Goal: Obtain resource: Download file/media

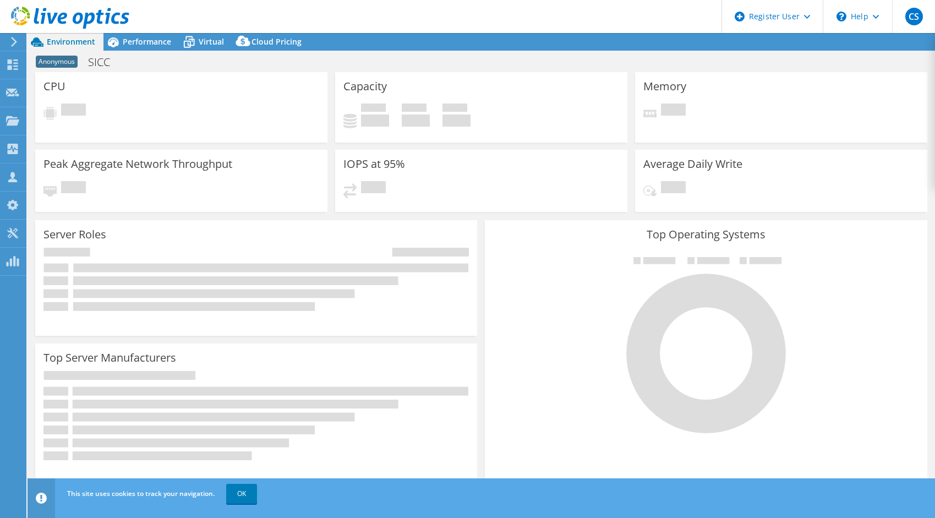
select select "EUFrankfurt"
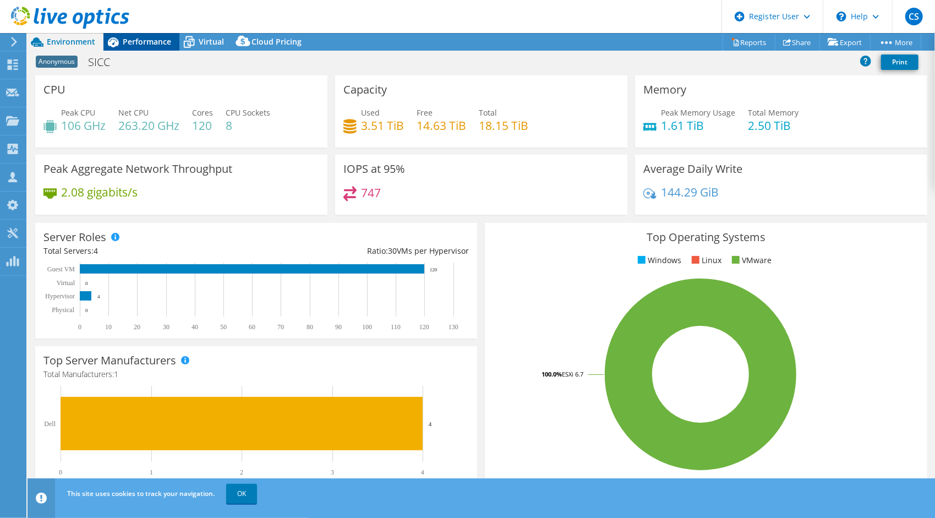
click at [130, 40] on span "Performance" at bounding box center [147, 41] width 48 height 10
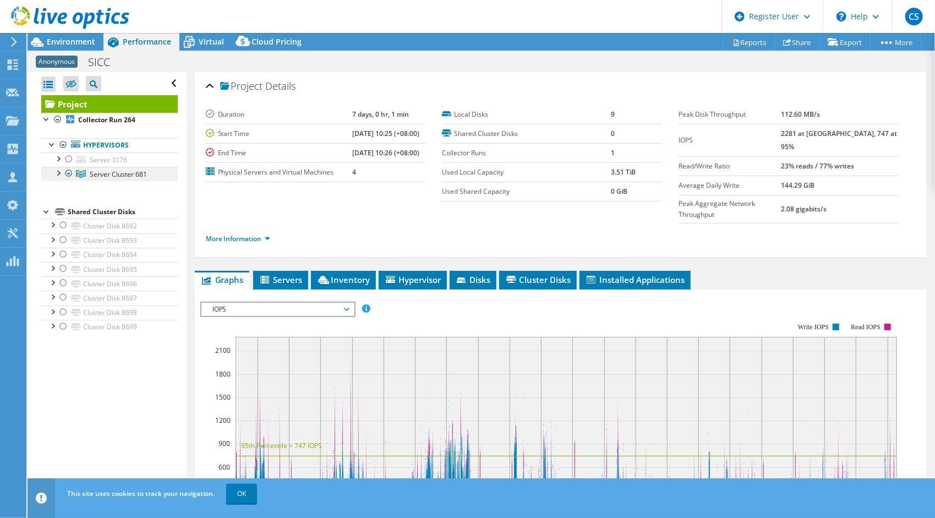
click at [104, 171] on span "Server Cluster 681" at bounding box center [118, 174] width 57 height 9
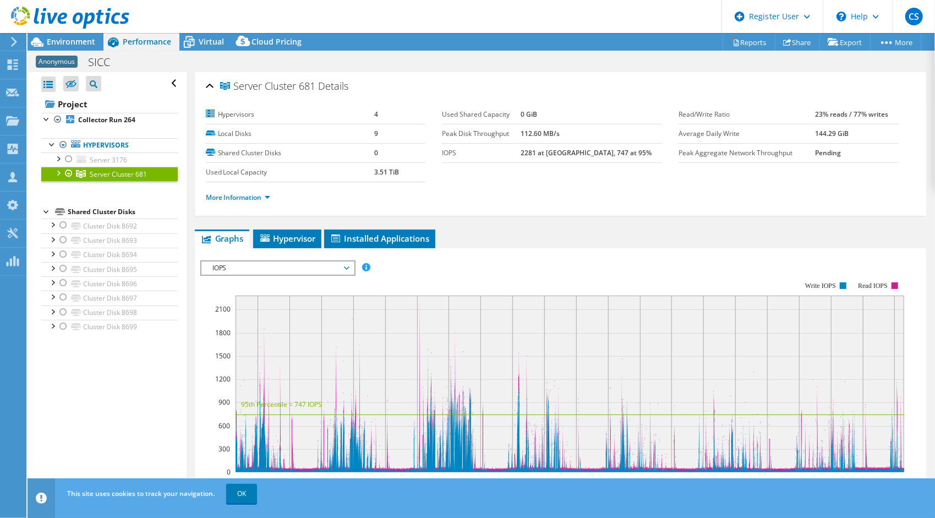
click at [60, 174] on div at bounding box center [57, 172] width 11 height 11
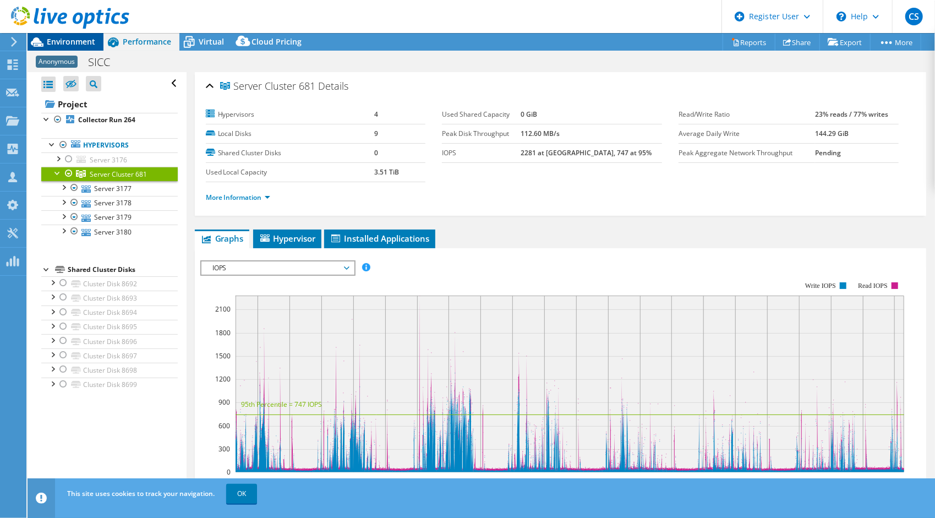
click at [69, 45] on span "Environment" at bounding box center [71, 41] width 48 height 10
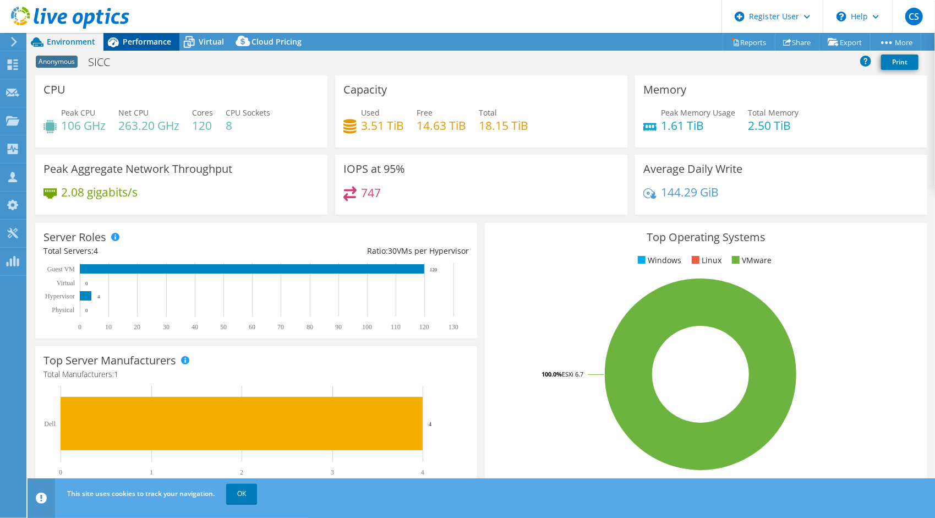
click at [132, 42] on span "Performance" at bounding box center [147, 41] width 48 height 10
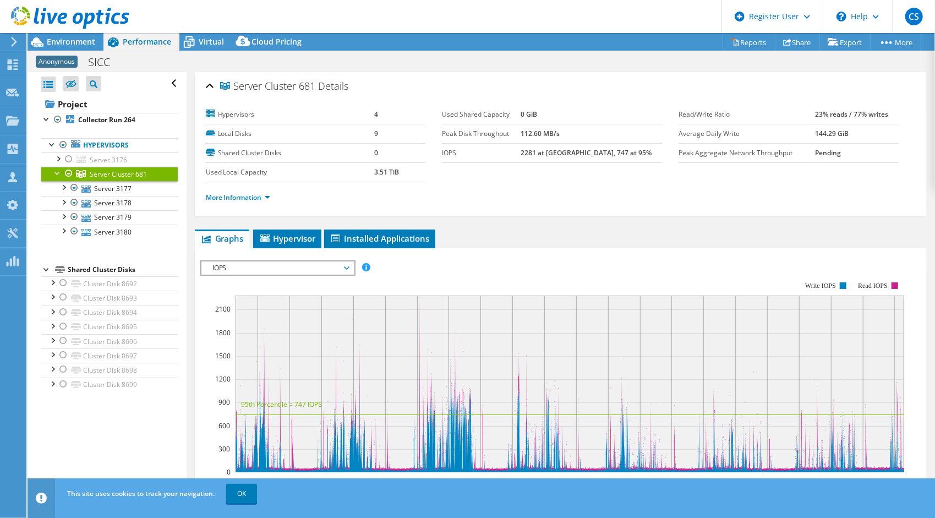
click at [132, 175] on span "Server Cluster 681" at bounding box center [118, 174] width 57 height 9
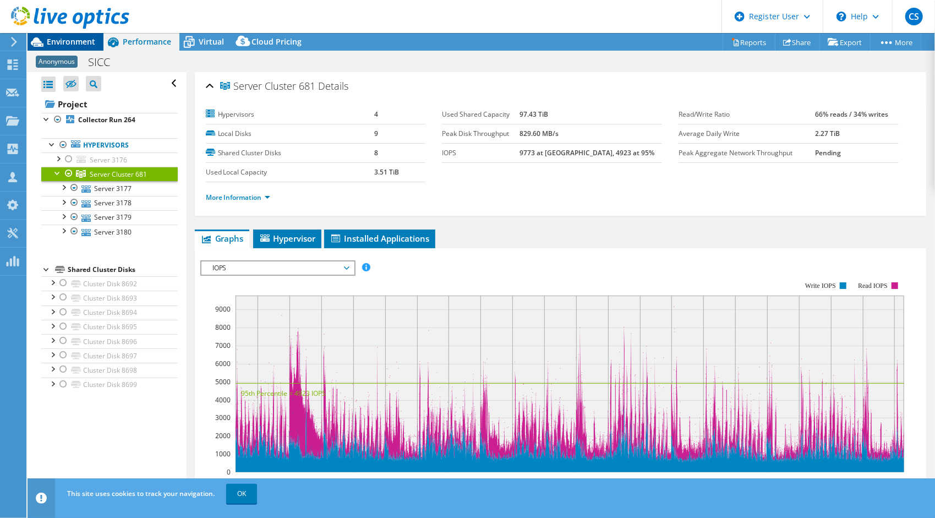
click at [70, 38] on span "Environment" at bounding box center [71, 41] width 48 height 10
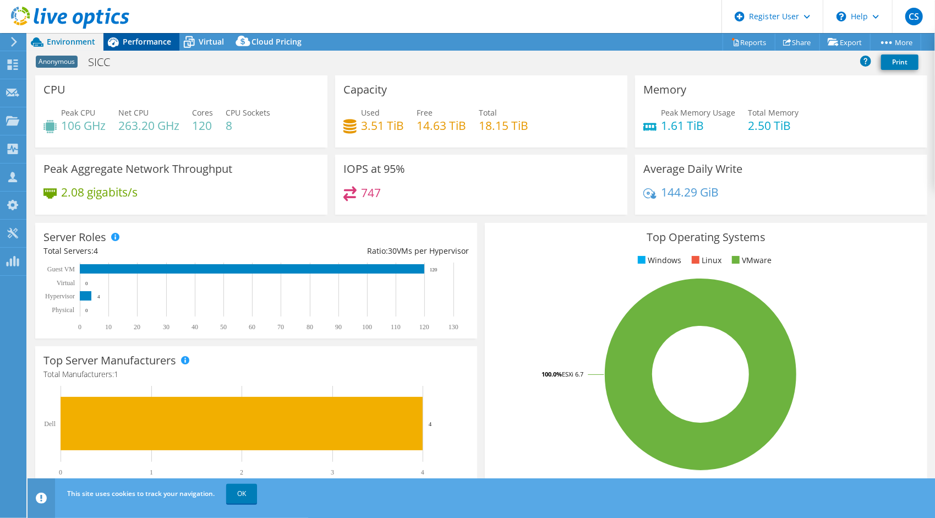
click at [139, 37] on span "Performance" at bounding box center [147, 41] width 48 height 10
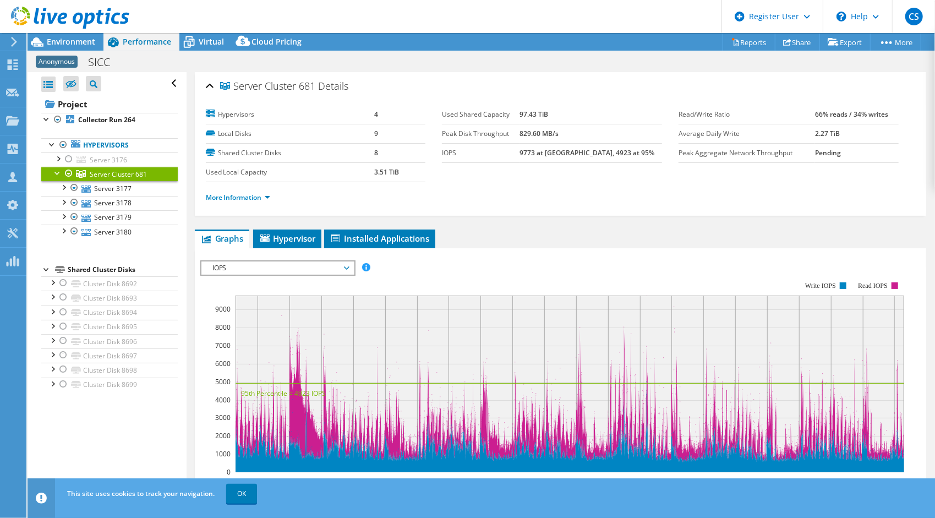
click at [134, 172] on span "Server Cluster 681" at bounding box center [118, 174] width 57 height 9
click at [300, 86] on span "Server Cluster 681" at bounding box center [268, 86] width 96 height 11
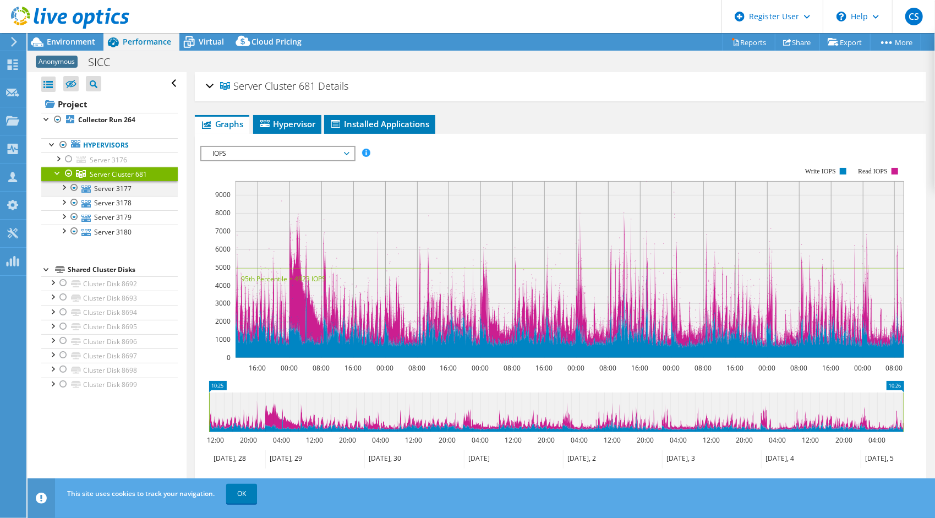
click at [66, 181] on div at bounding box center [63, 186] width 11 height 11
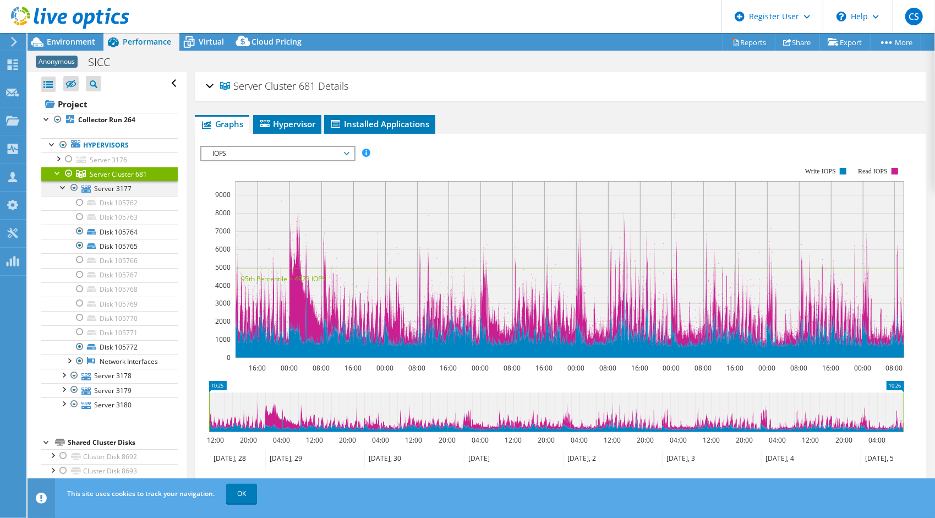
click at [62, 183] on div at bounding box center [63, 186] width 11 height 11
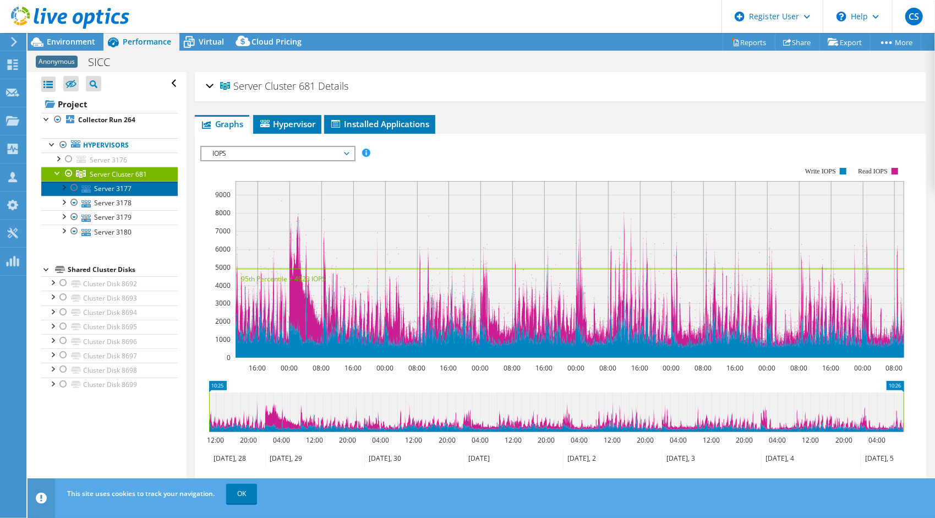
click at [48, 182] on link "Server 3177" at bounding box center [109, 188] width 137 height 14
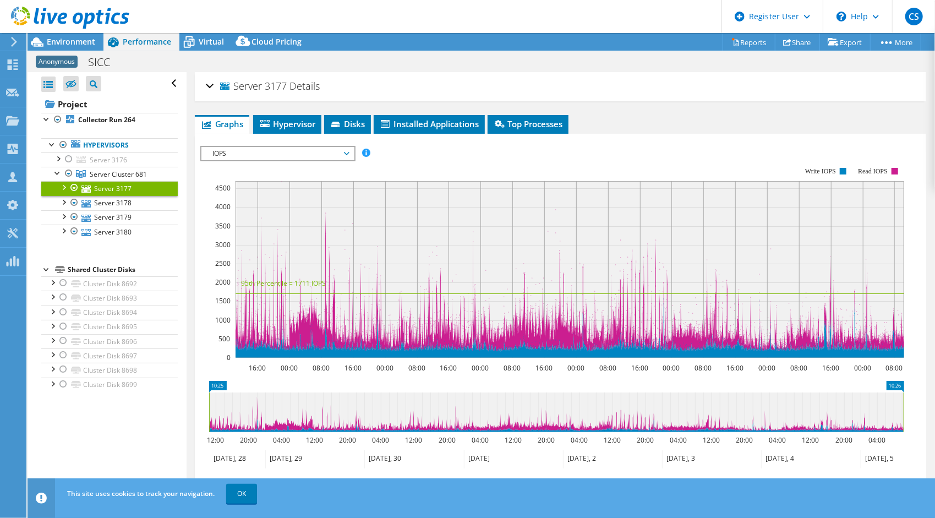
click at [59, 181] on div at bounding box center [63, 186] width 11 height 11
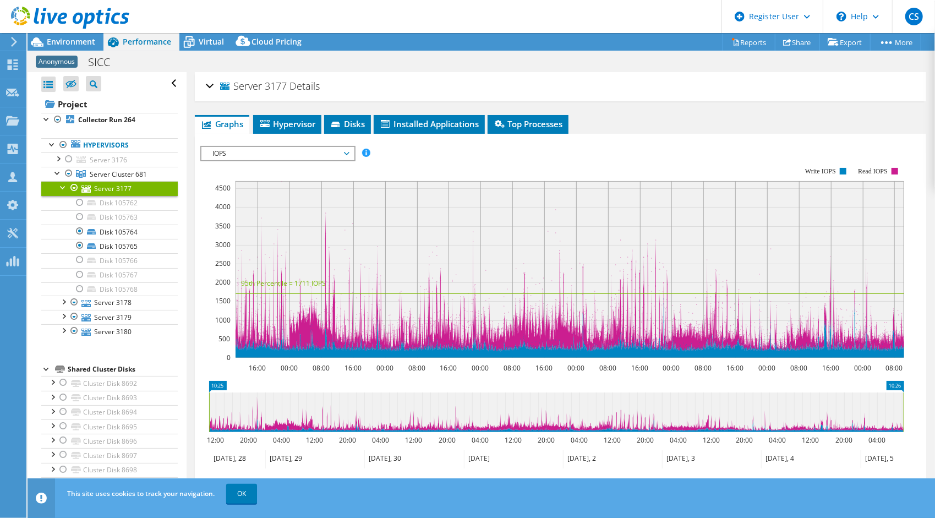
click at [93, 184] on link "Server 3177" at bounding box center [109, 188] width 137 height 14
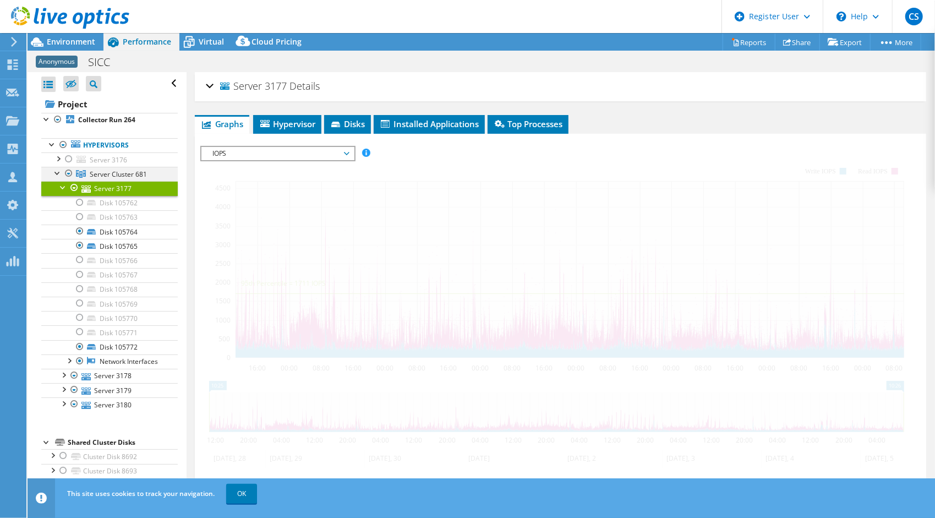
click at [73, 171] on div at bounding box center [68, 173] width 11 height 13
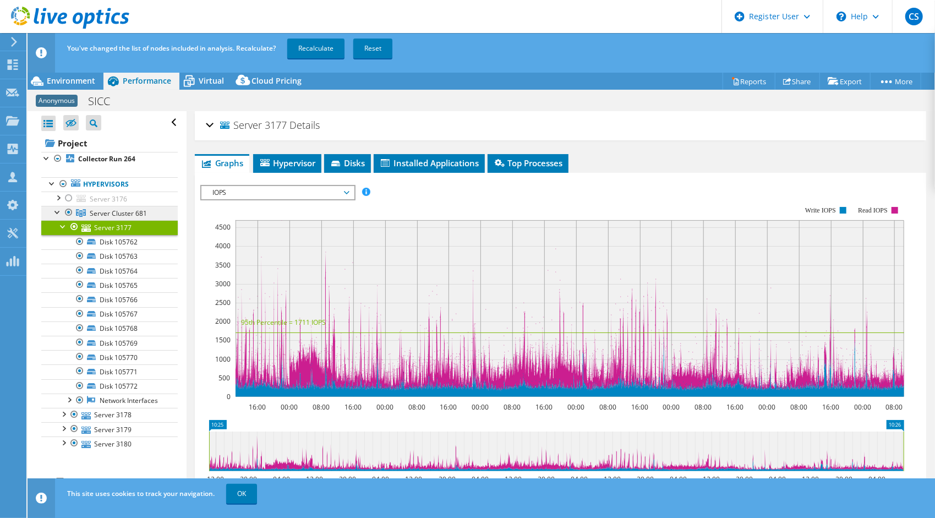
click at [107, 210] on span "Server Cluster 681" at bounding box center [118, 213] width 57 height 9
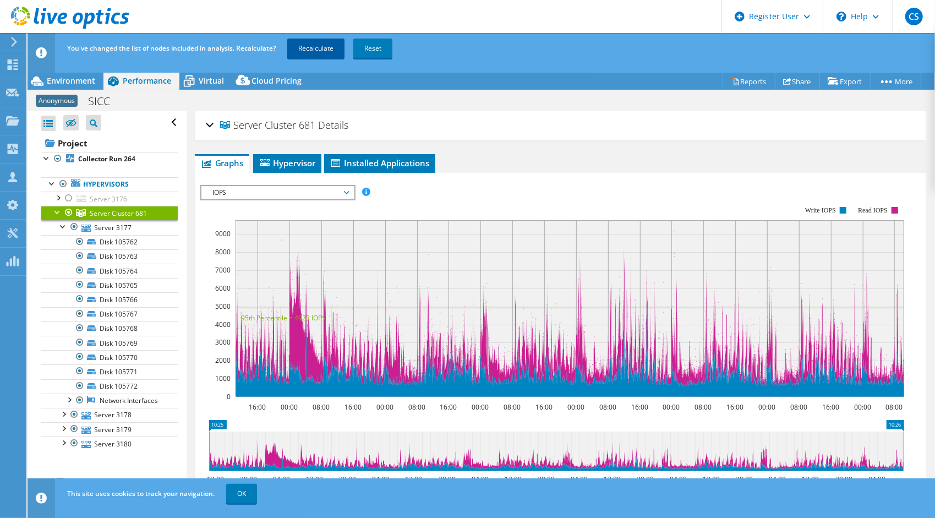
click at [319, 48] on link "Recalculate" at bounding box center [315, 49] width 57 height 20
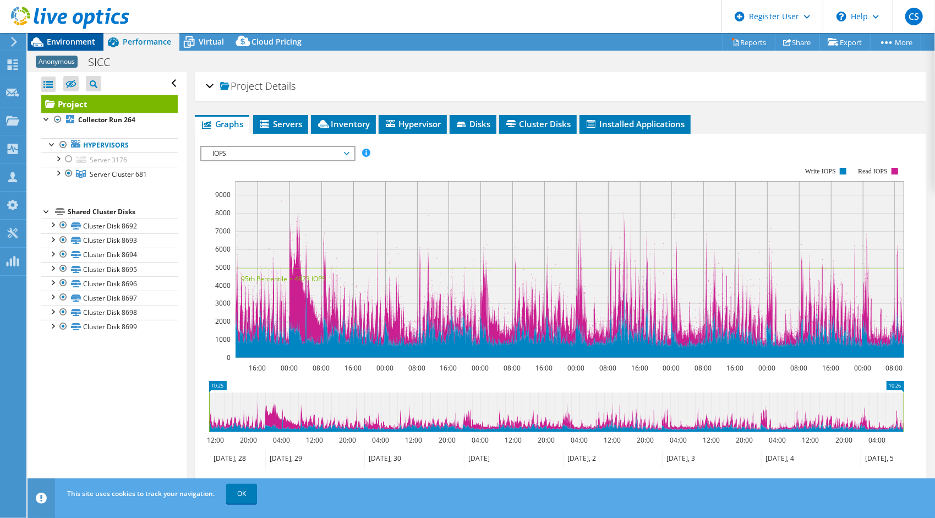
click at [79, 42] on span "Environment" at bounding box center [71, 41] width 48 height 10
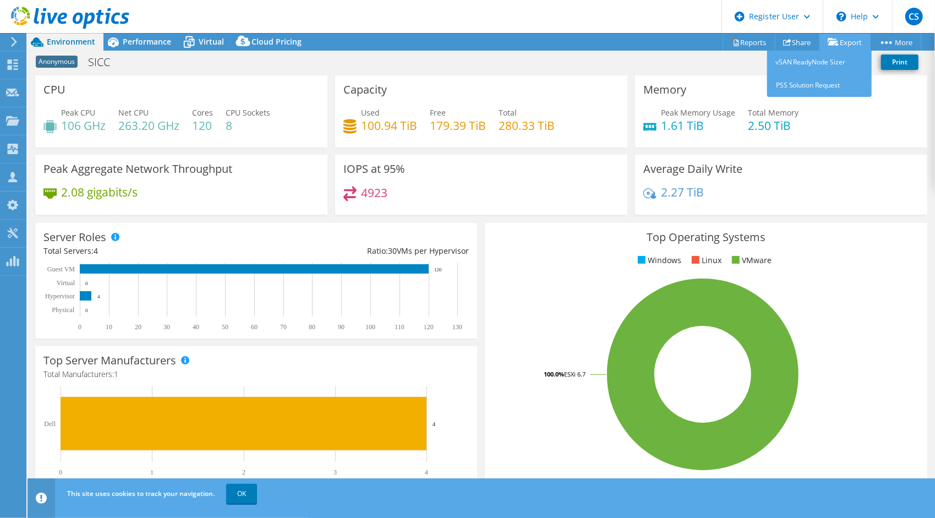
click at [848, 43] on link "Export" at bounding box center [845, 42] width 51 height 17
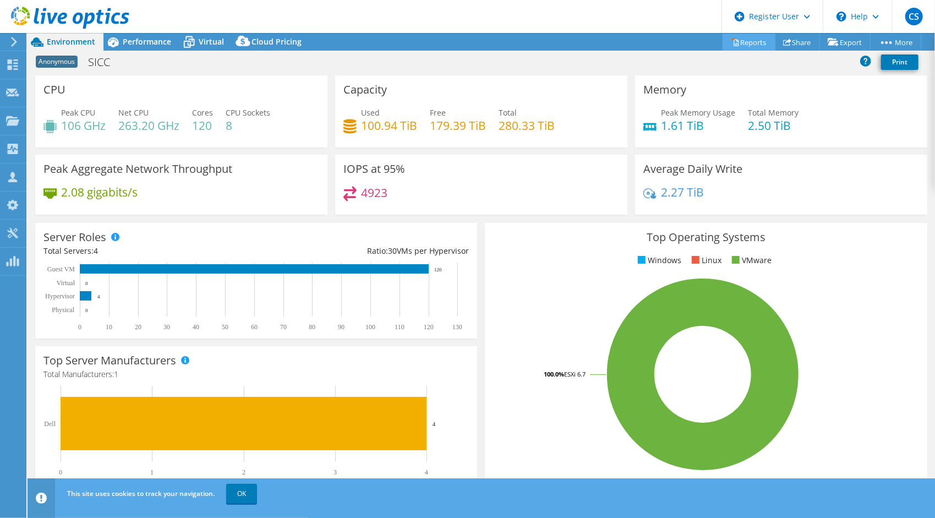
click at [740, 43] on link "Reports" at bounding box center [749, 42] width 53 height 17
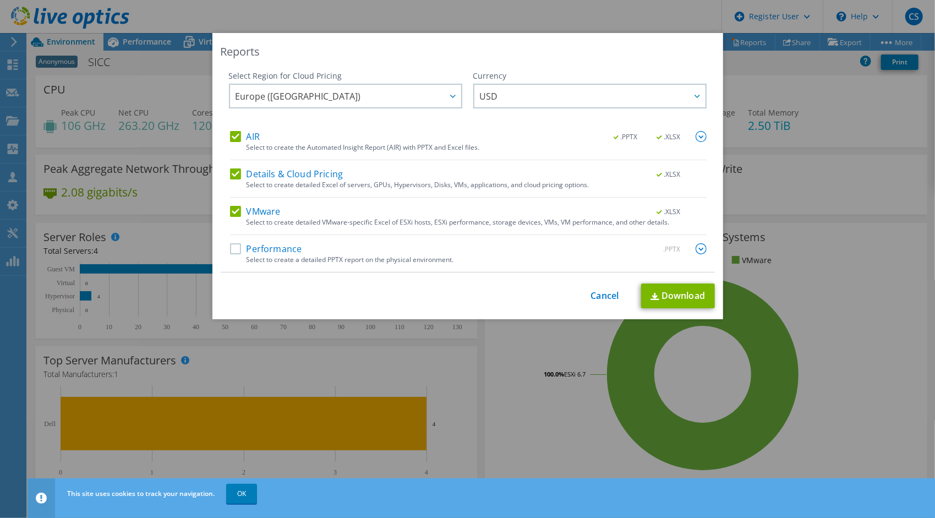
click at [233, 137] on label "AIR" at bounding box center [245, 136] width 30 height 11
click at [0, 0] on input "AIR" at bounding box center [0, 0] width 0 height 0
drag, startPoint x: 229, startPoint y: 170, endPoint x: 242, endPoint y: 173, distance: 13.8
click at [230, 170] on label "Details & Cloud Pricing" at bounding box center [286, 173] width 113 height 11
click at [0, 0] on input "Details & Cloud Pricing" at bounding box center [0, 0] width 0 height 0
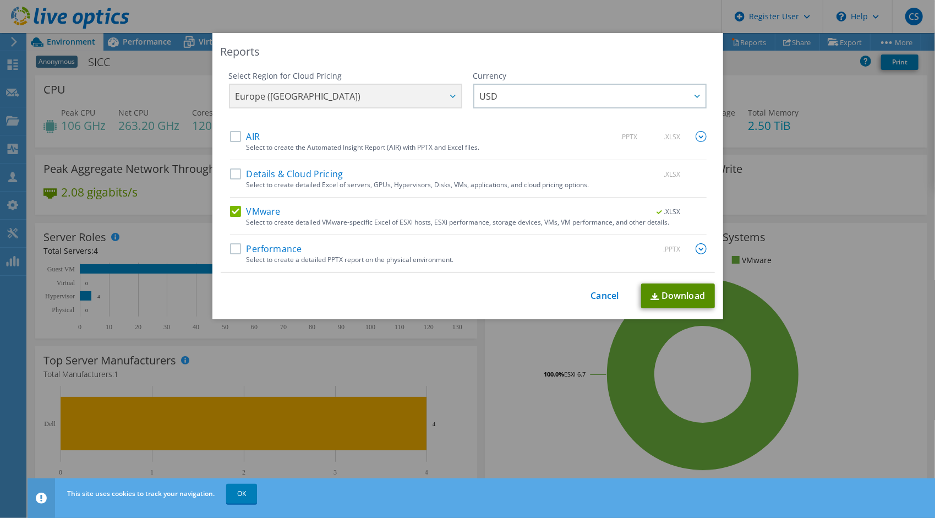
click at [675, 294] on link "Download" at bounding box center [678, 296] width 74 height 25
click at [701, 102] on div at bounding box center [697, 96] width 18 height 23
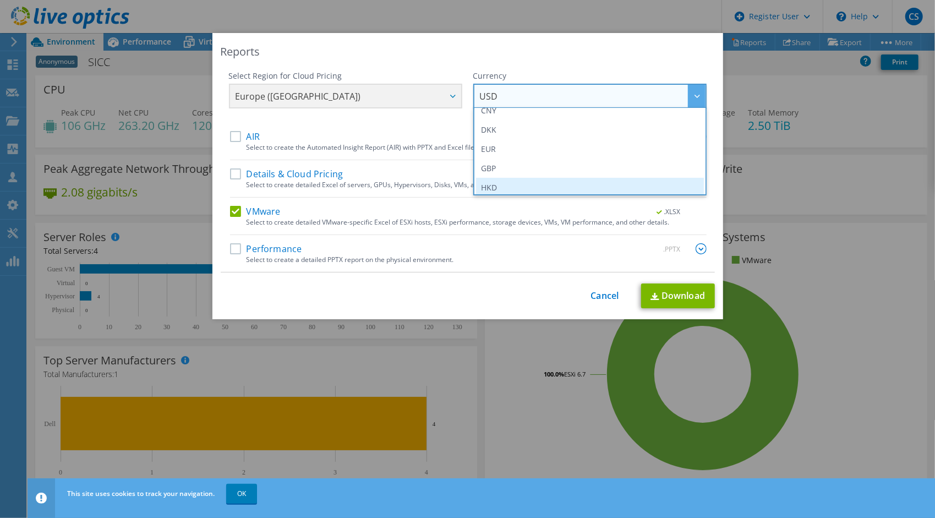
scroll to position [110, 0]
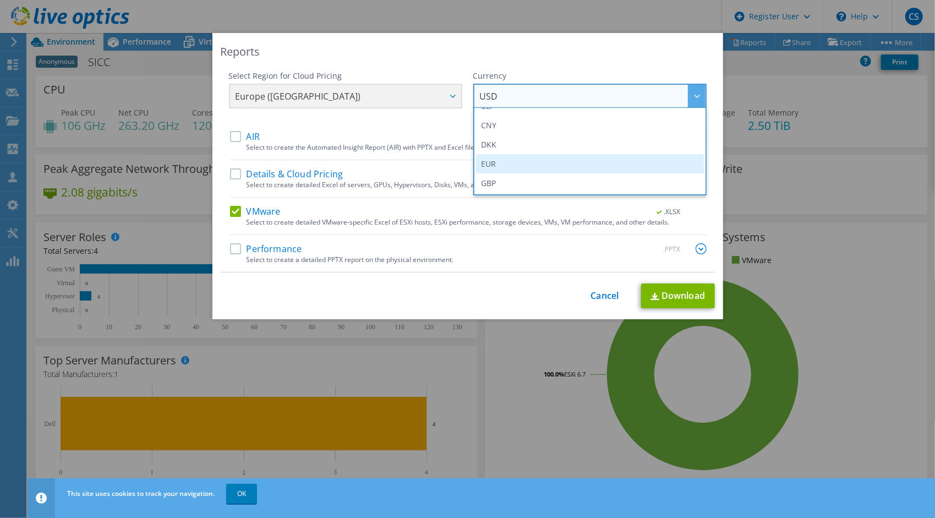
click at [493, 164] on li "EUR" at bounding box center [590, 163] width 228 height 19
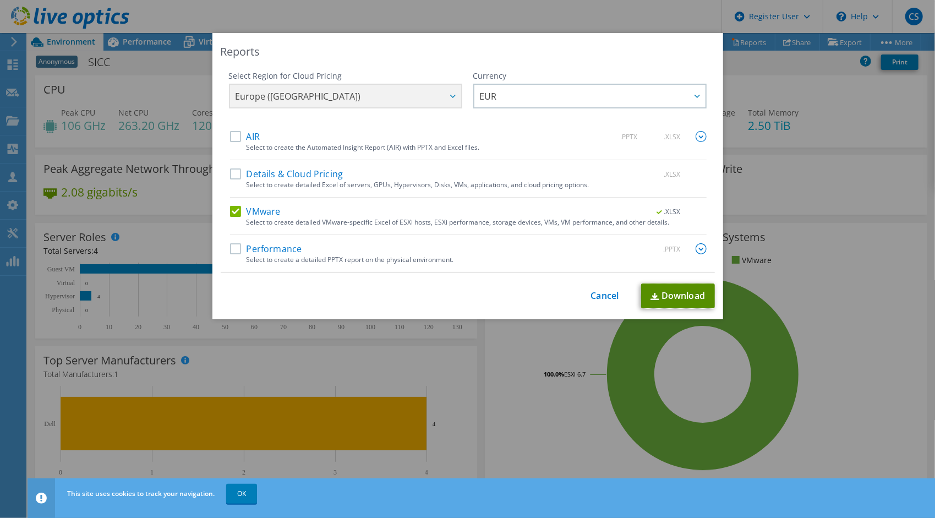
click at [677, 300] on link "Download" at bounding box center [678, 296] width 74 height 25
click at [657, 10] on div "Reports Select Region for Cloud Pricing Asia Pacific ([GEOGRAPHIC_DATA]) [GEOGR…" at bounding box center [467, 259] width 935 height 518
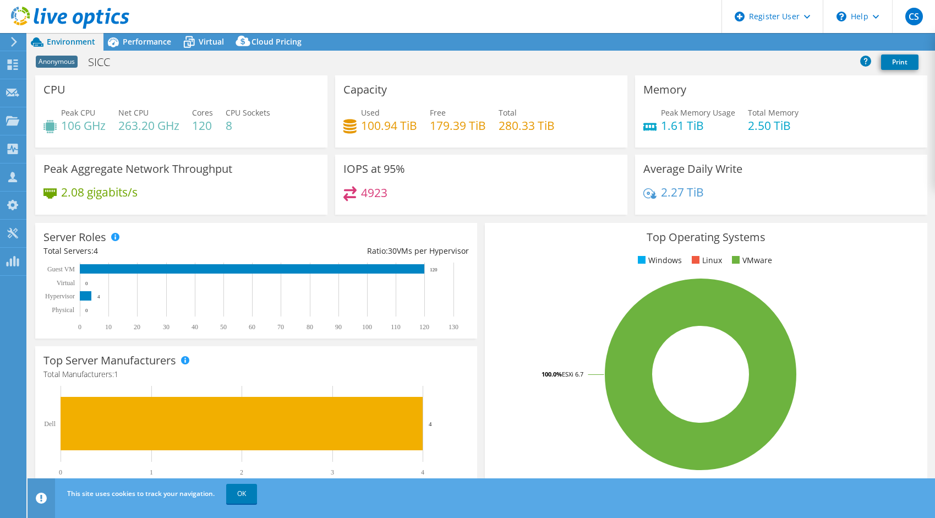
select select "EUFrankfurt"
select select "USD"
